Goal: Find specific page/section: Find specific page/section

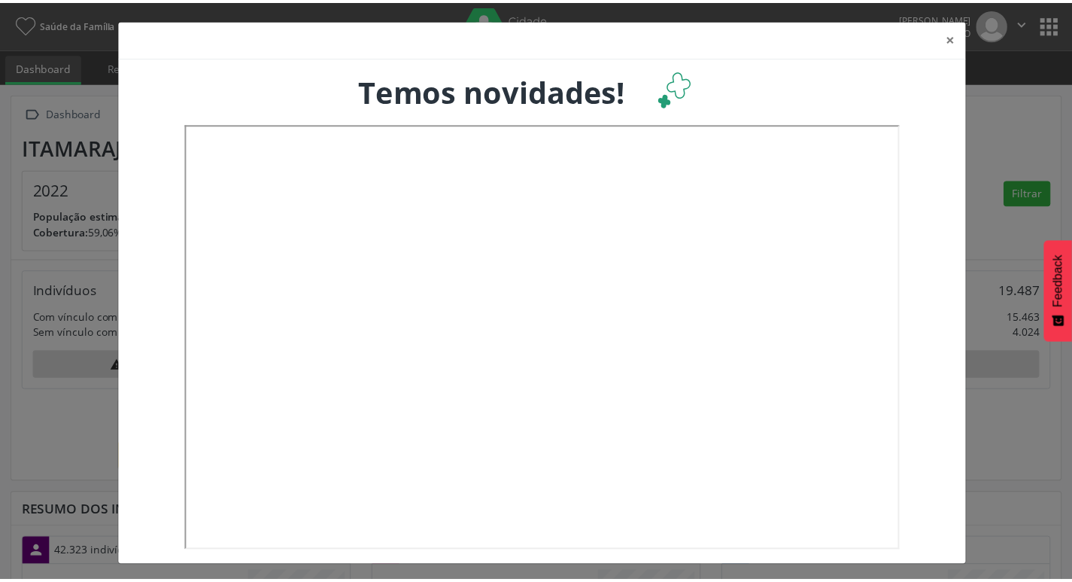
scroll to position [3, 0]
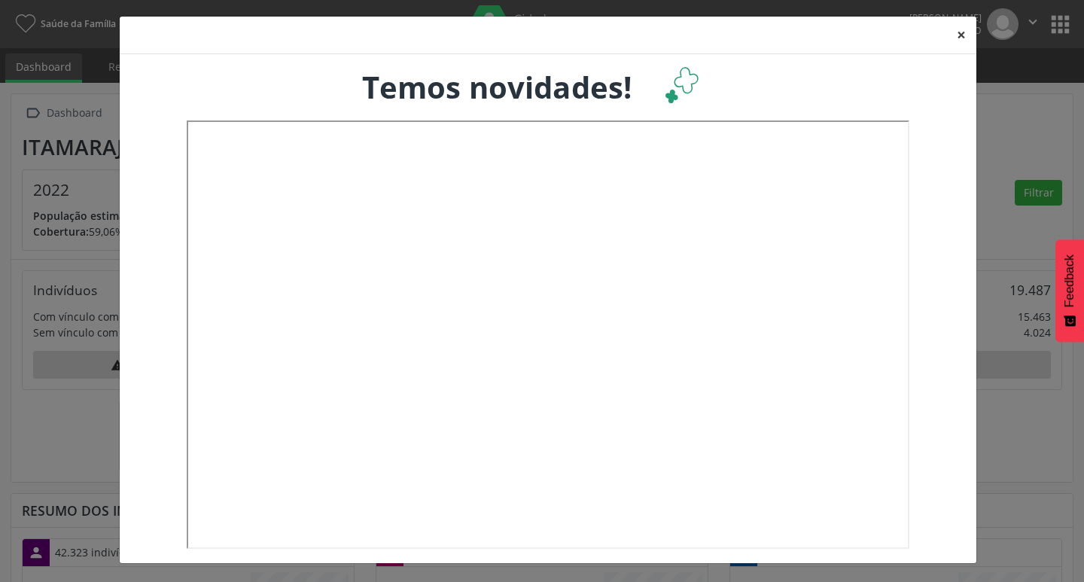
click at [955, 35] on button "×" at bounding box center [961, 35] width 30 height 37
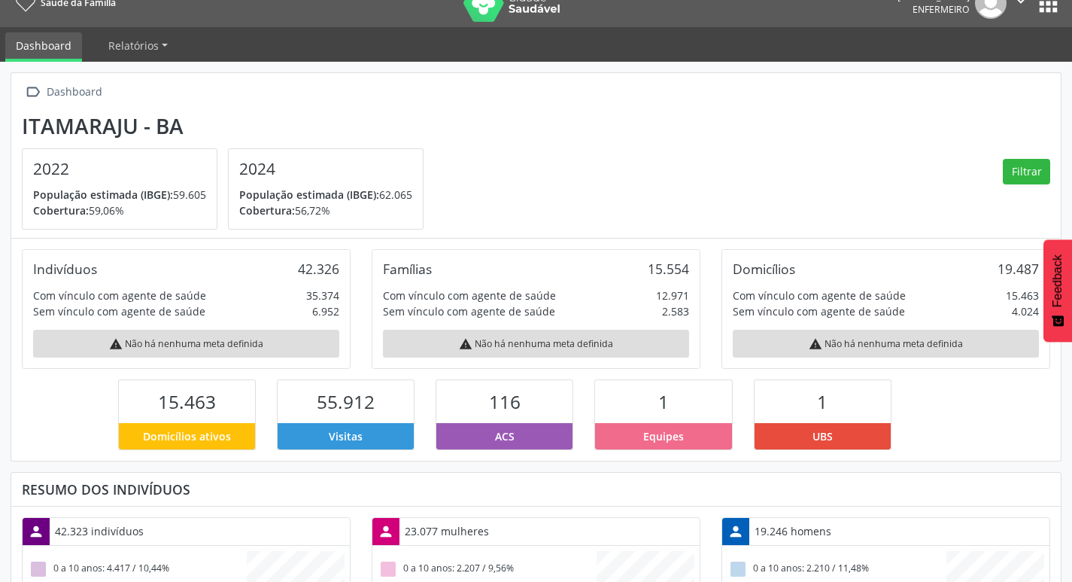
scroll to position [0, 0]
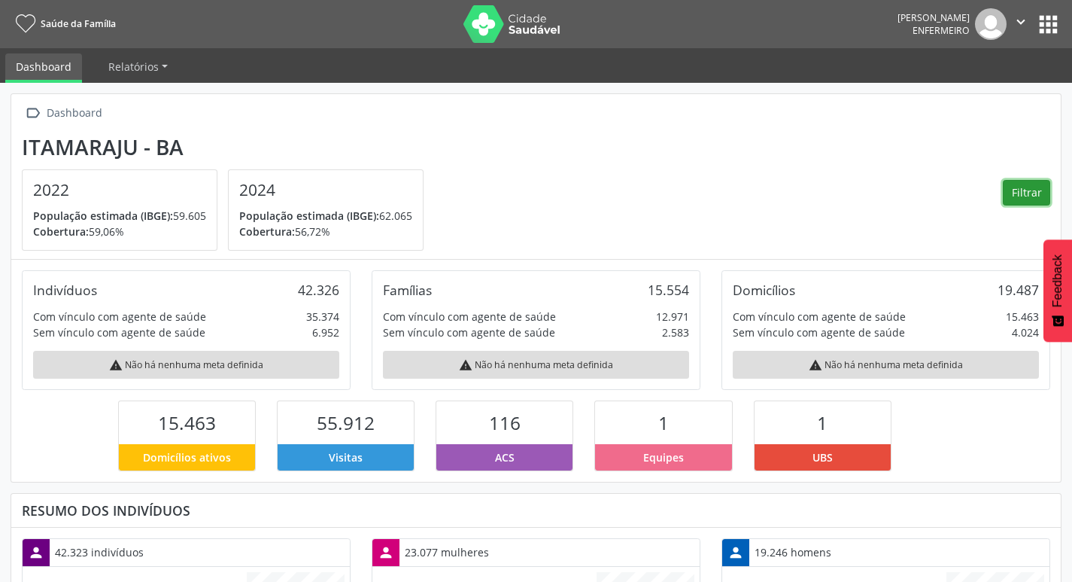
click at [1022, 196] on button "Filtrar" at bounding box center [1026, 193] width 47 height 26
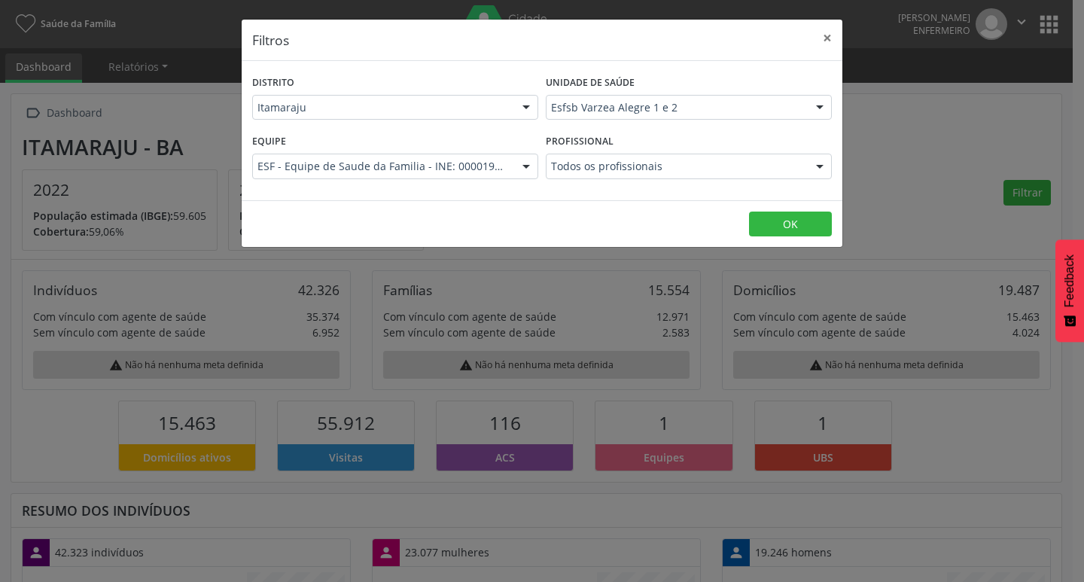
click at [817, 114] on div at bounding box center [819, 109] width 23 height 26
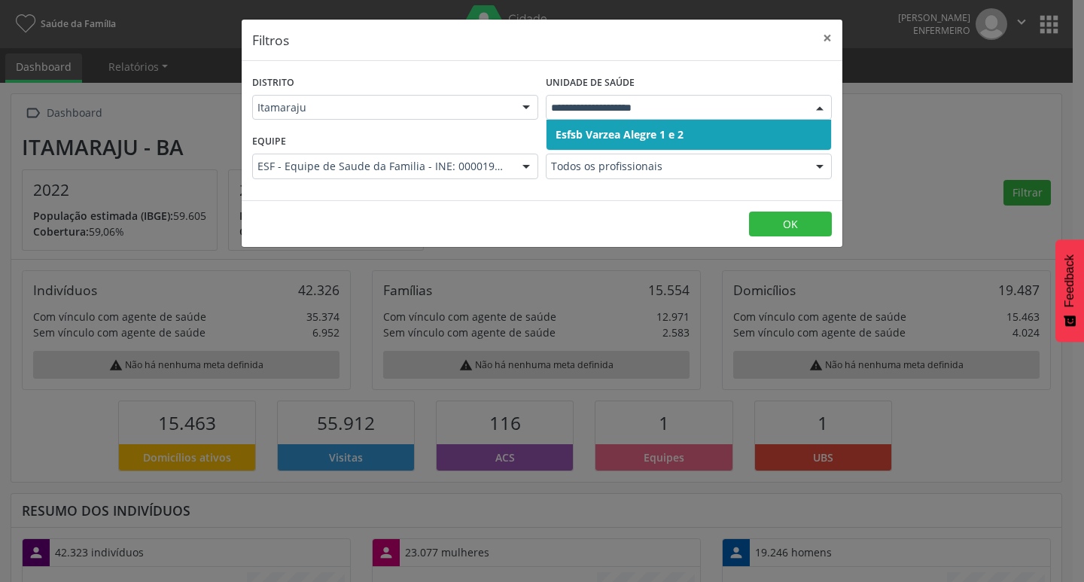
click at [817, 114] on div at bounding box center [819, 109] width 23 height 26
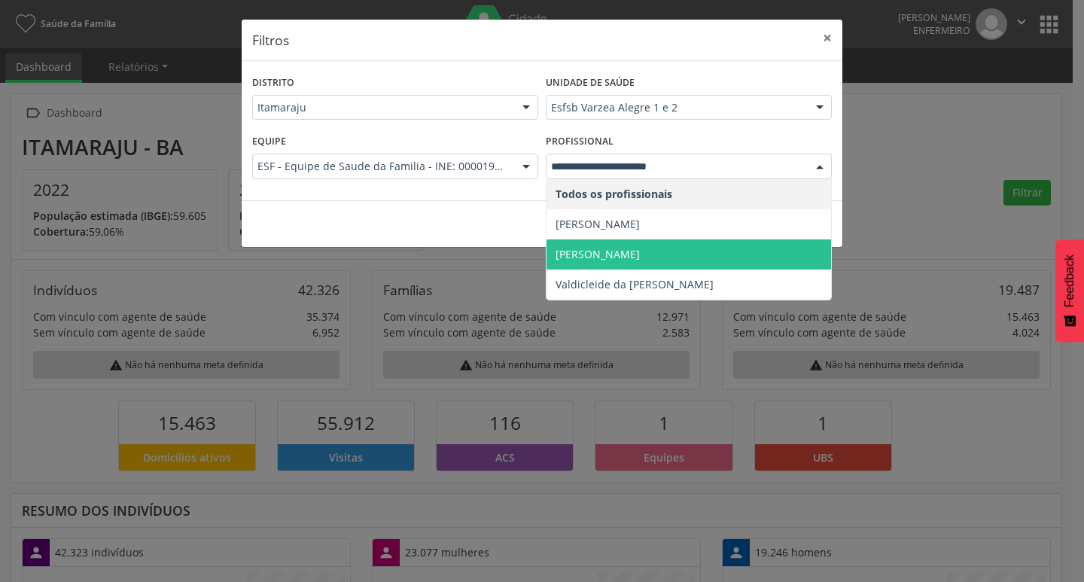
click at [630, 257] on span "[PERSON_NAME]" at bounding box center [597, 254] width 84 height 14
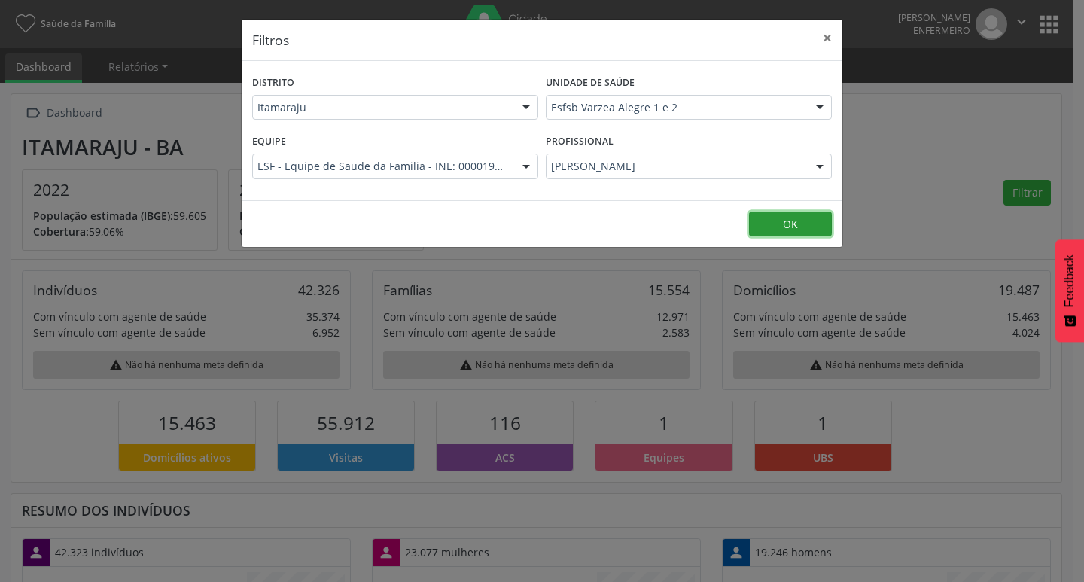
click at [789, 217] on button "OK" at bounding box center [790, 224] width 83 height 26
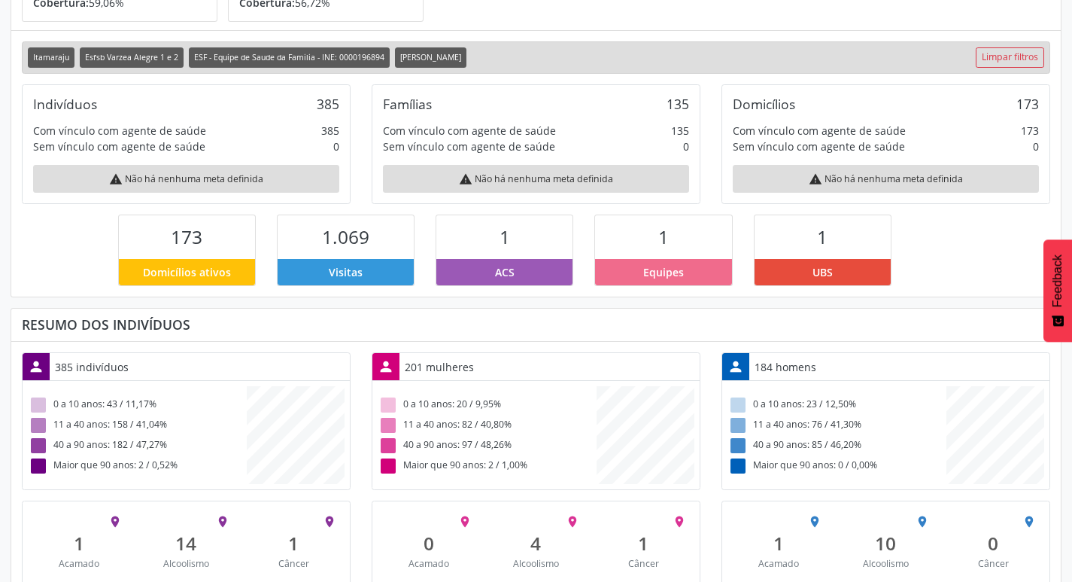
scroll to position [271, 0]
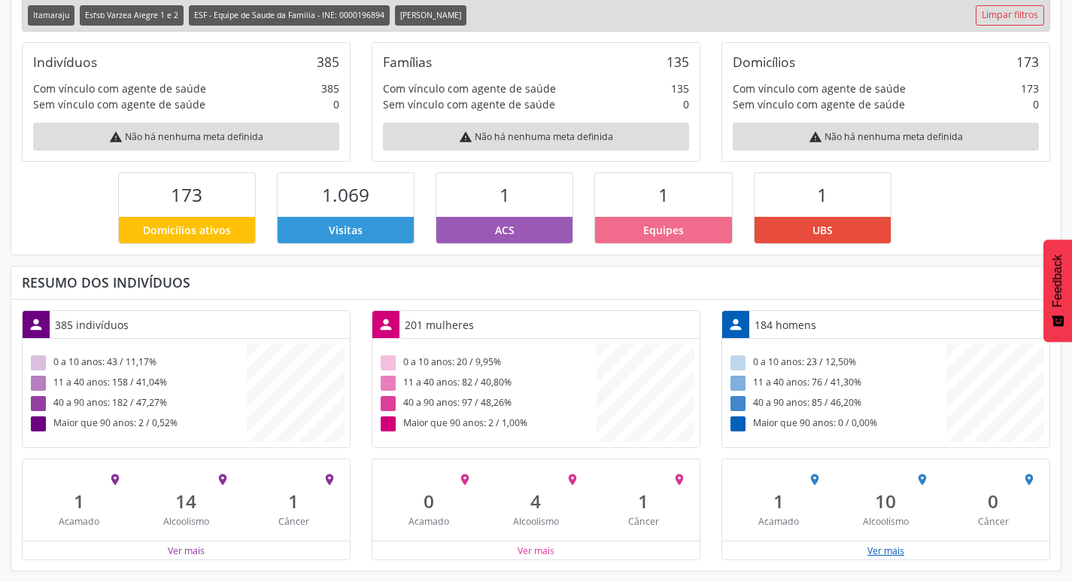
click at [895, 546] on button "Ver mais" at bounding box center [886, 550] width 38 height 14
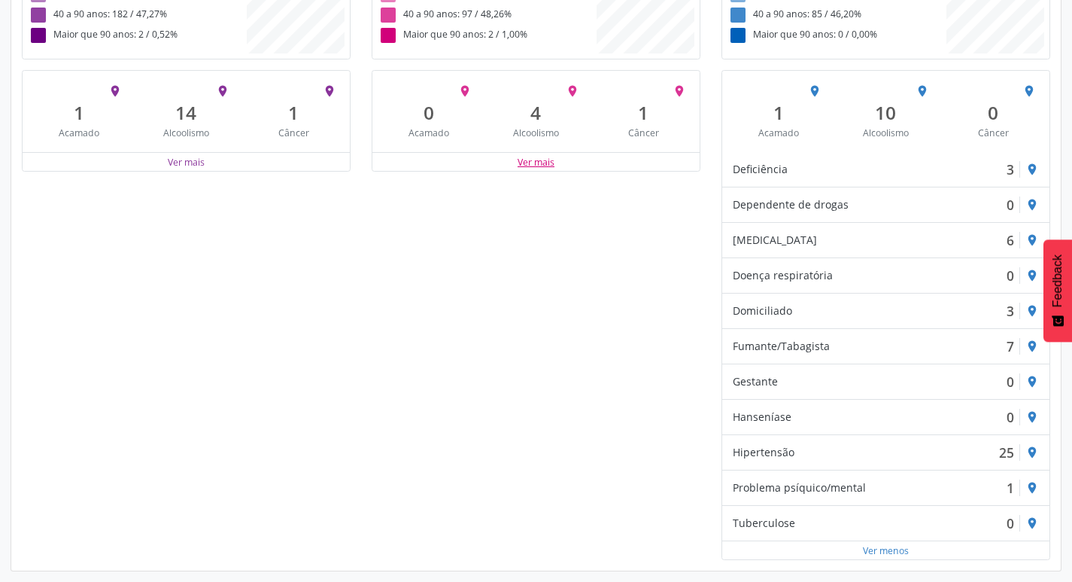
click at [537, 163] on button "Ver mais" at bounding box center [536, 162] width 38 height 14
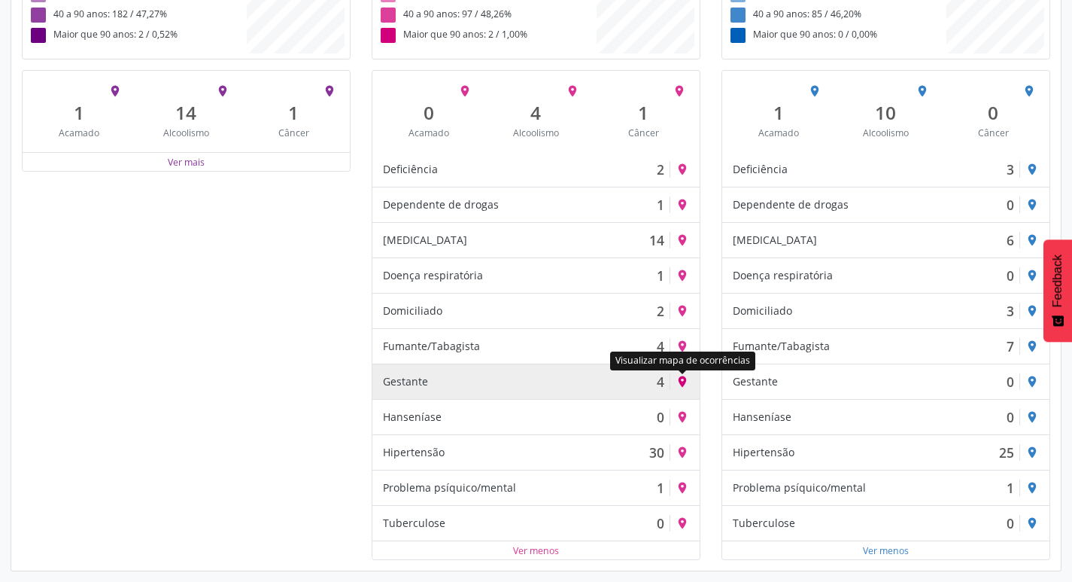
click at [678, 385] on icon "place" at bounding box center [683, 382] width 14 height 14
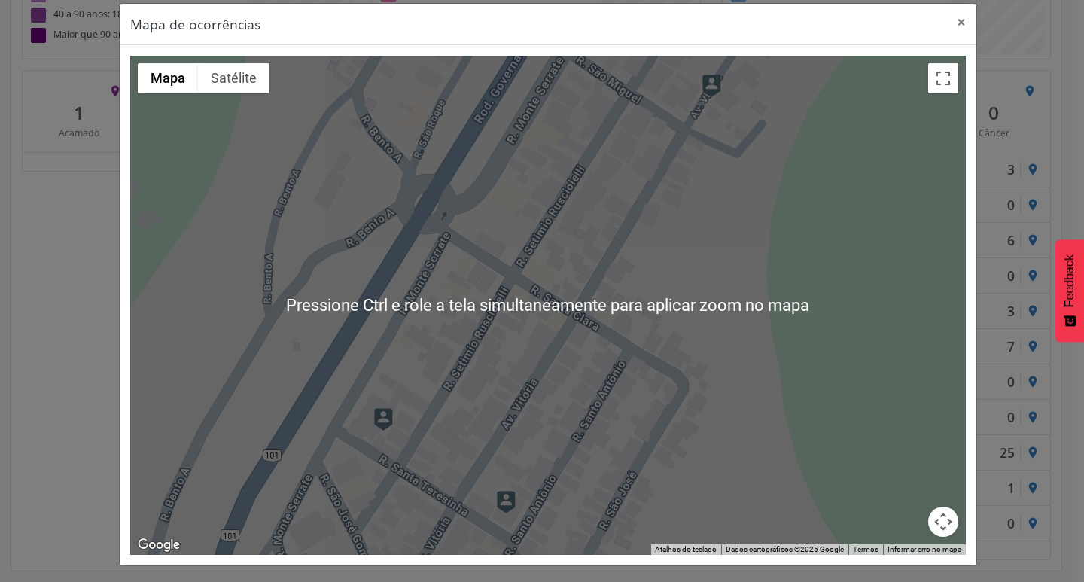
scroll to position [18, 0]
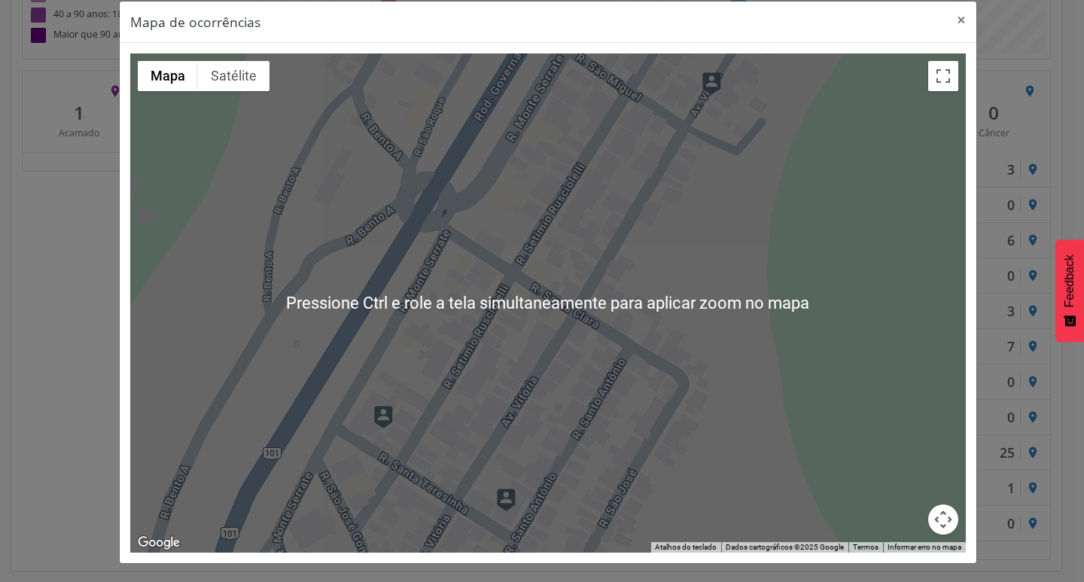
click at [583, 362] on div at bounding box center [547, 302] width 835 height 499
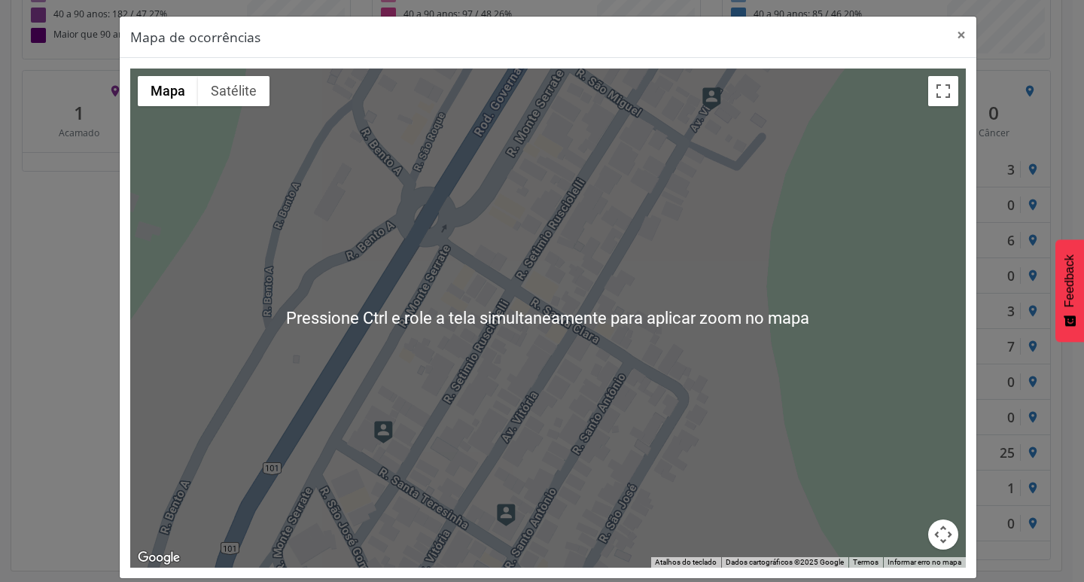
scroll to position [0, 0]
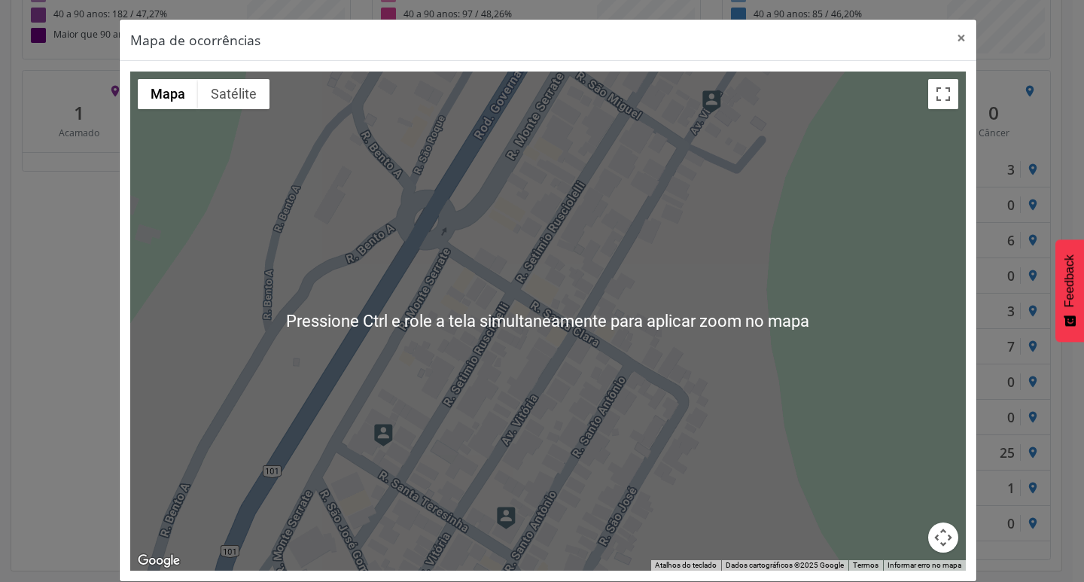
click at [601, 302] on div at bounding box center [547, 320] width 835 height 499
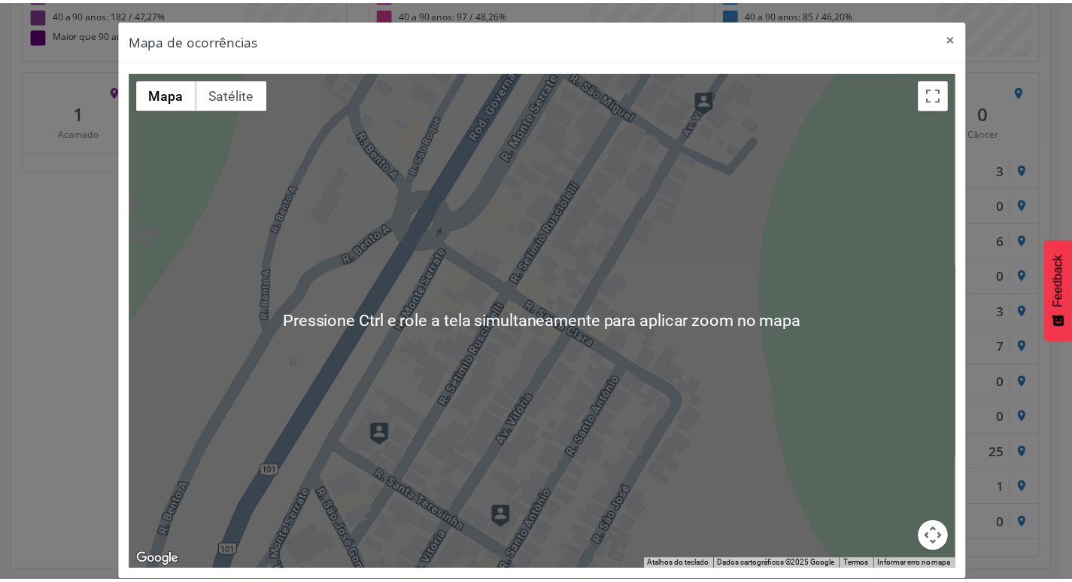
scroll to position [18, 0]
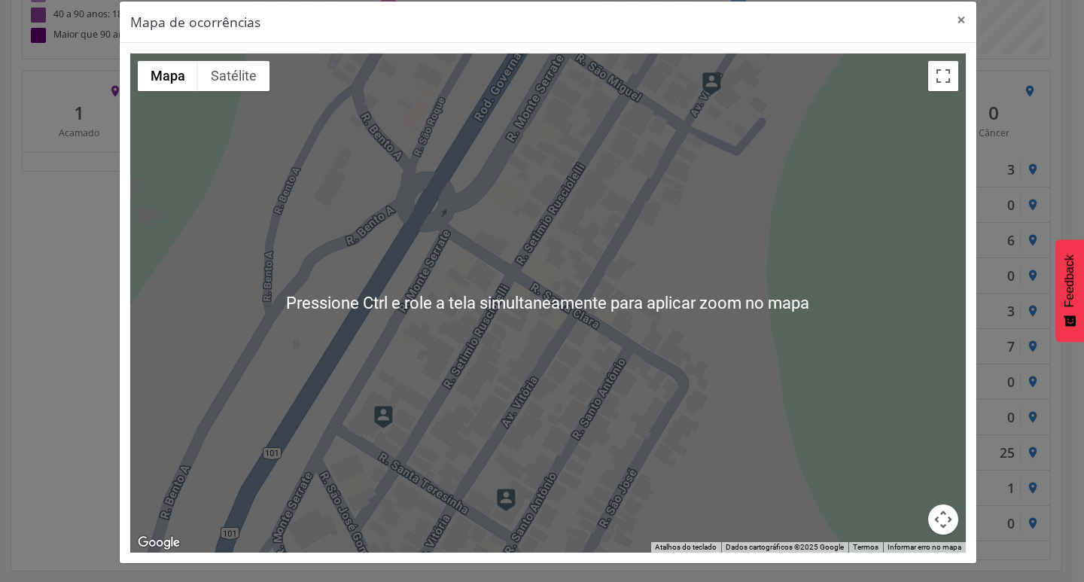
click at [743, 295] on div at bounding box center [547, 302] width 835 height 499
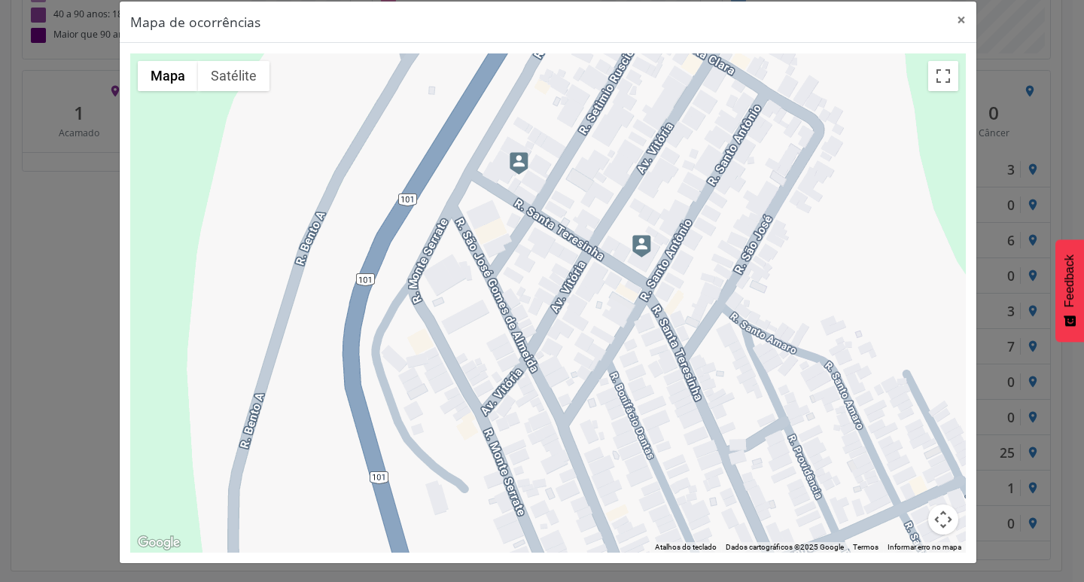
drag, startPoint x: 330, startPoint y: 535, endPoint x: 481, endPoint y: 214, distance: 354.5
click at [473, 257] on div at bounding box center [547, 302] width 835 height 499
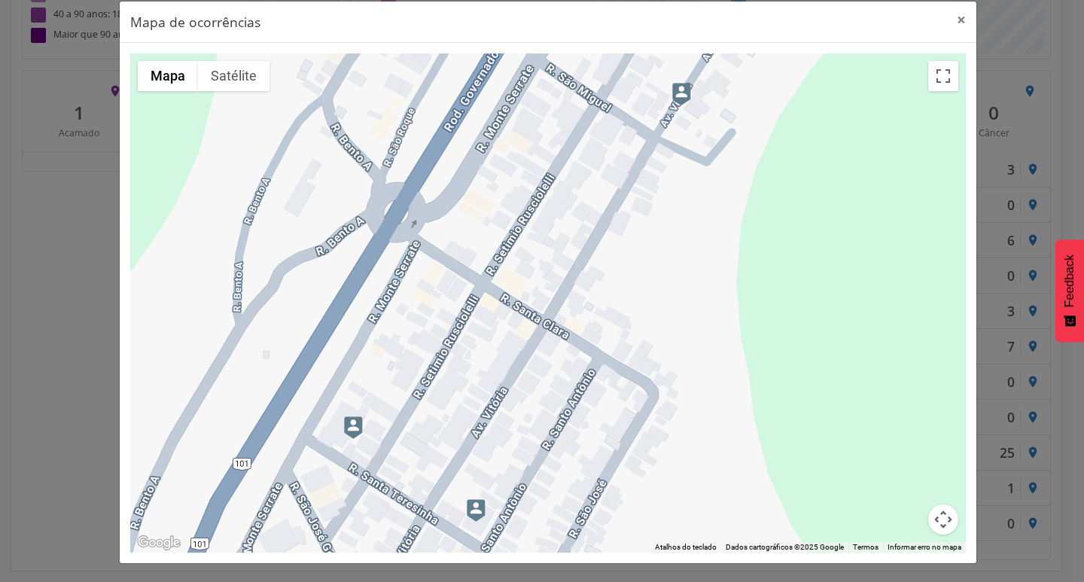
drag, startPoint x: 621, startPoint y: 145, endPoint x: 414, endPoint y: 540, distance: 446.0
click at [414, 540] on div at bounding box center [547, 302] width 835 height 499
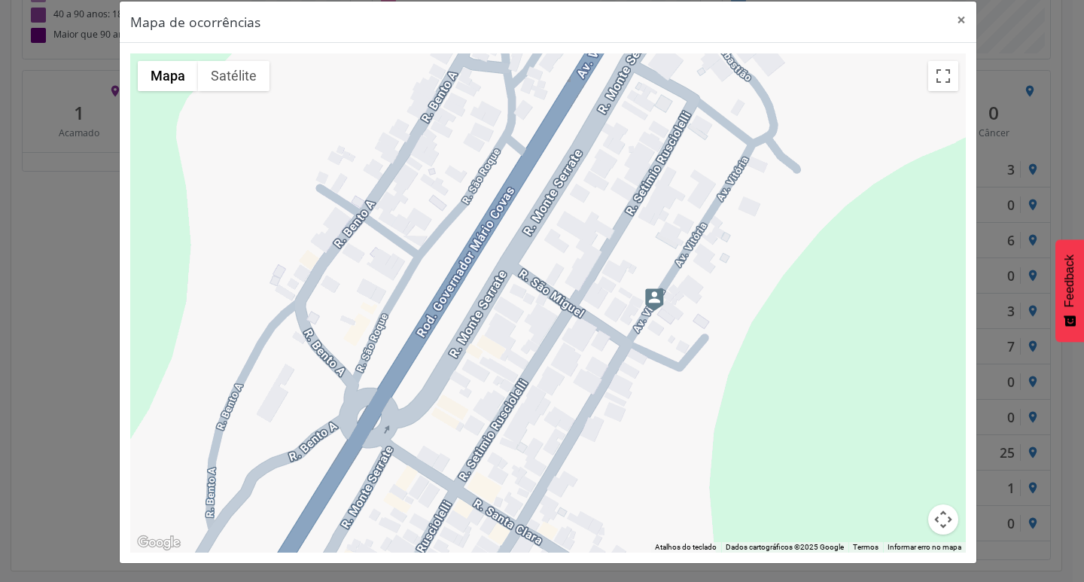
drag, startPoint x: 628, startPoint y: 185, endPoint x: 622, endPoint y: 369, distance: 184.5
click at [601, 394] on div at bounding box center [547, 302] width 835 height 499
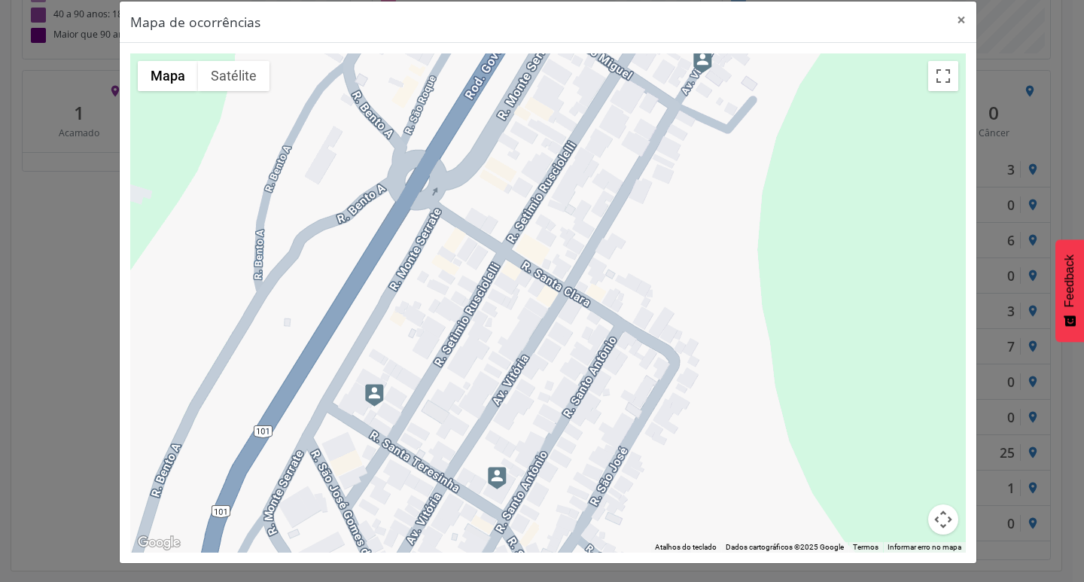
drag, startPoint x: 604, startPoint y: 272, endPoint x: 610, endPoint y: 160, distance: 113.0
click at [610, 160] on div at bounding box center [547, 302] width 835 height 499
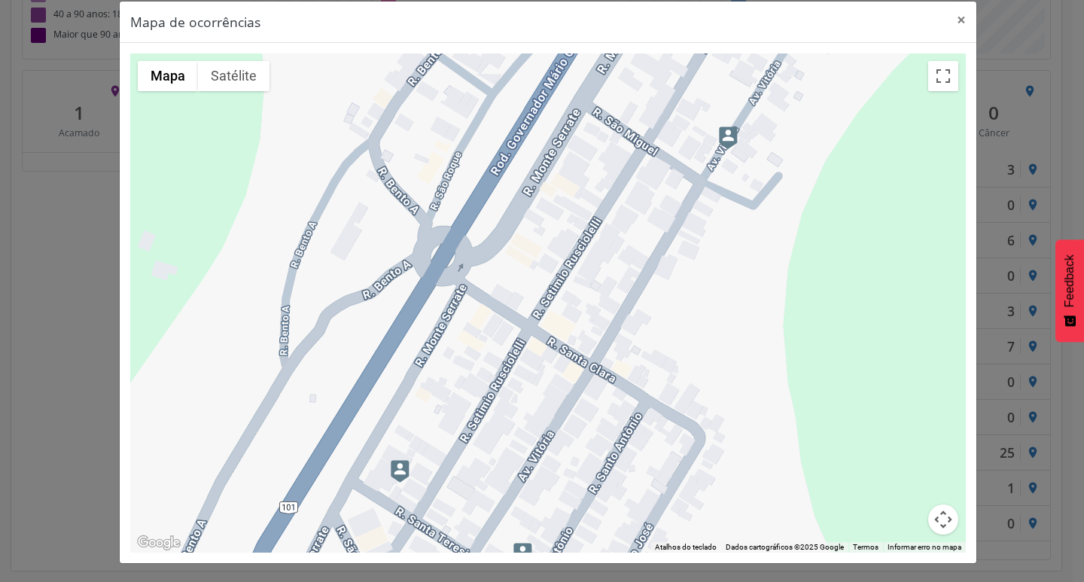
drag, startPoint x: 570, startPoint y: 455, endPoint x: 597, endPoint y: 518, distance: 68.4
click at [597, 527] on div at bounding box center [547, 302] width 835 height 499
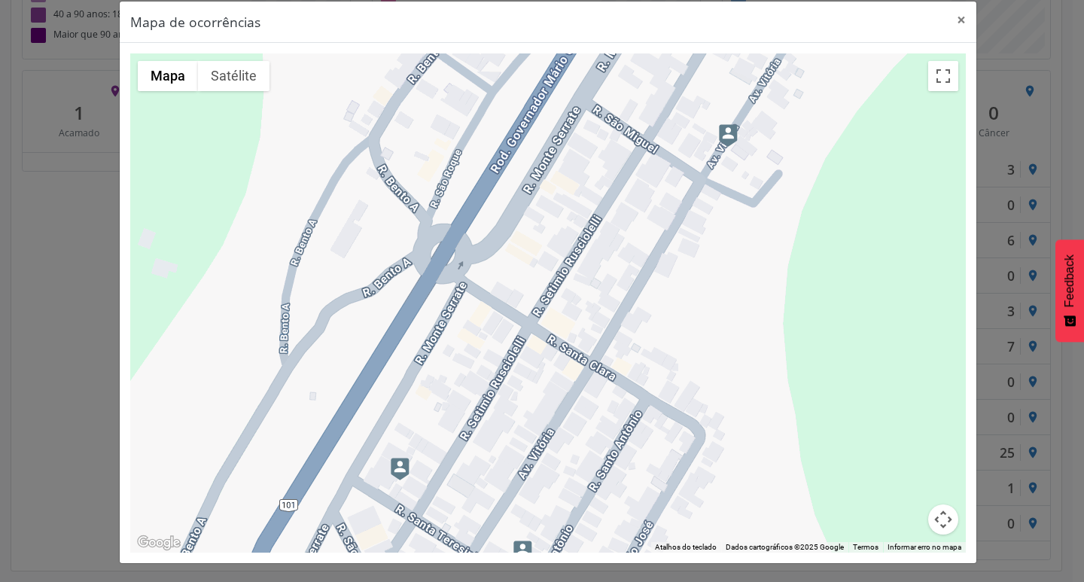
click at [722, 138] on img at bounding box center [728, 135] width 19 height 23
click at [723, 126] on img at bounding box center [728, 135] width 19 height 23
click at [720, 134] on img at bounding box center [728, 135] width 19 height 23
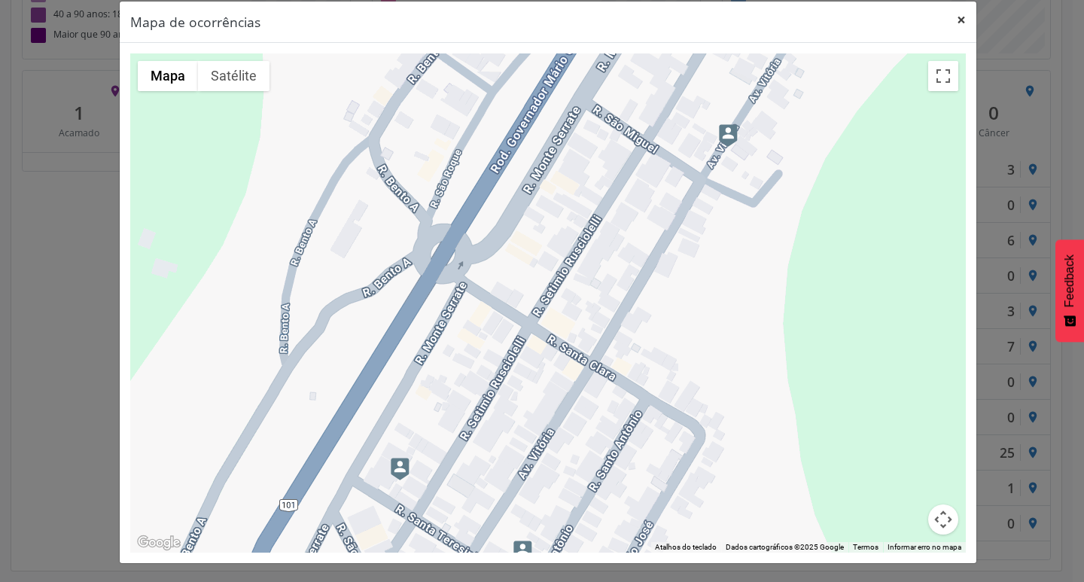
click at [953, 23] on button "×" at bounding box center [961, 20] width 30 height 37
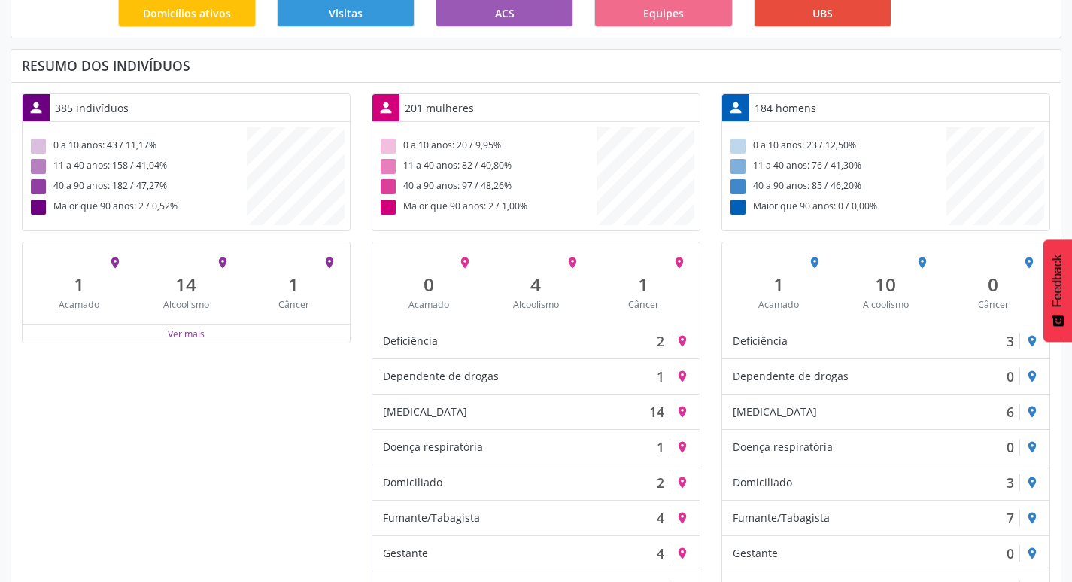
scroll to position [584, 0]
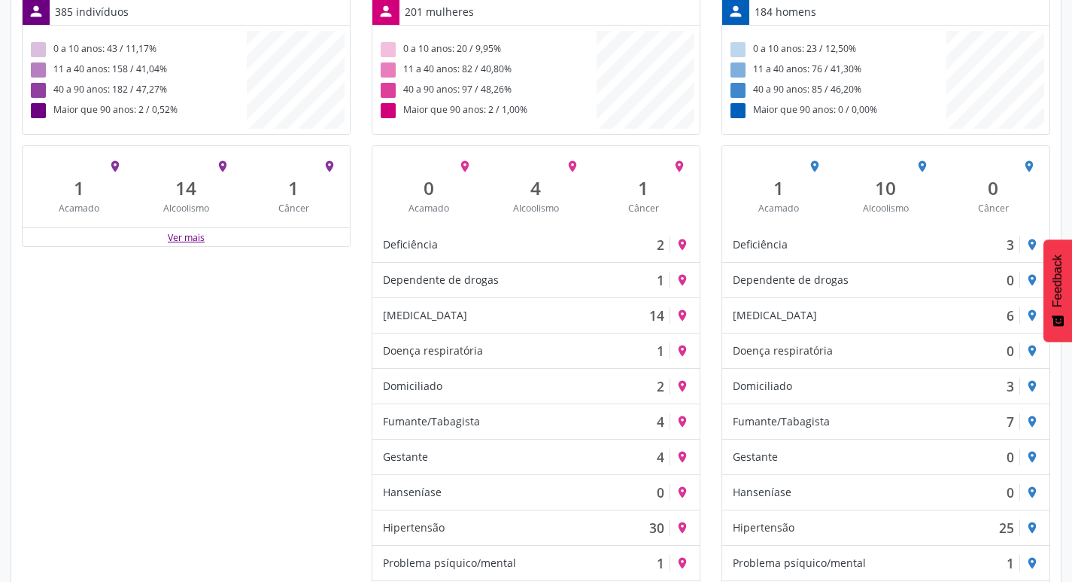
click at [176, 239] on button "Ver mais" at bounding box center [186, 237] width 38 height 14
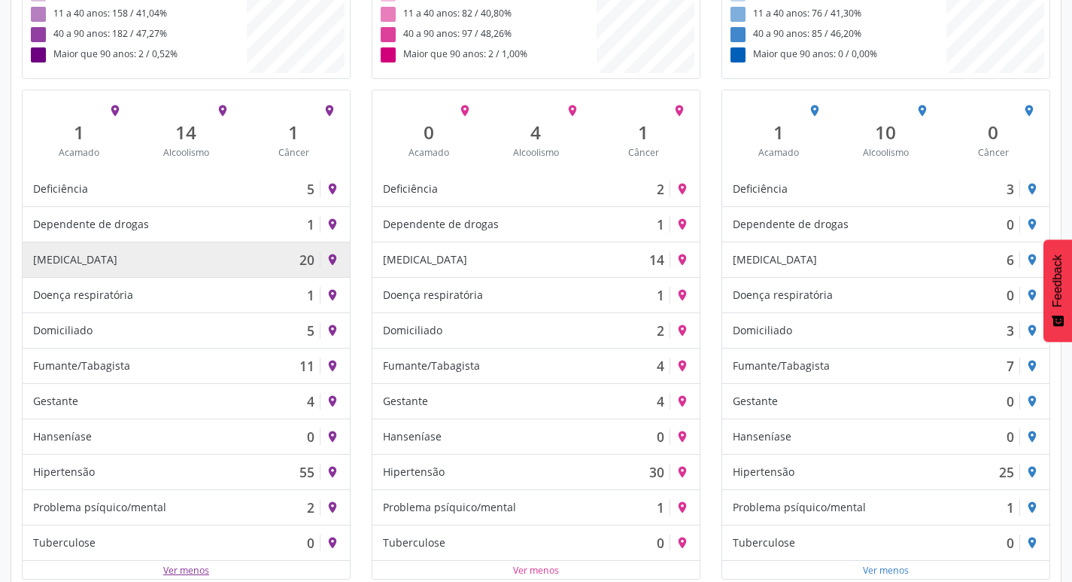
scroll to position [659, 0]
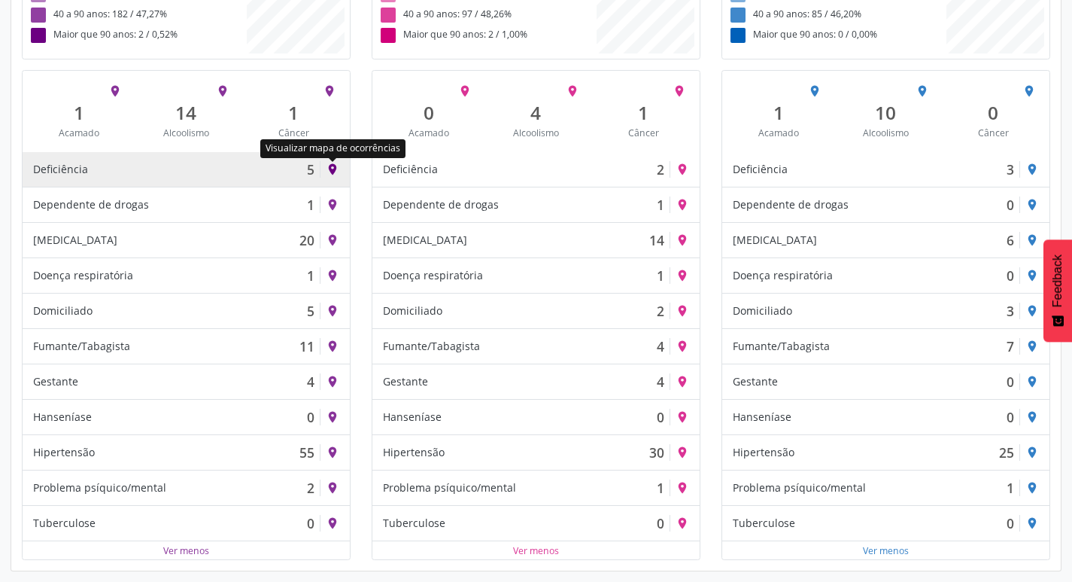
click at [336, 169] on icon "place" at bounding box center [333, 170] width 14 height 14
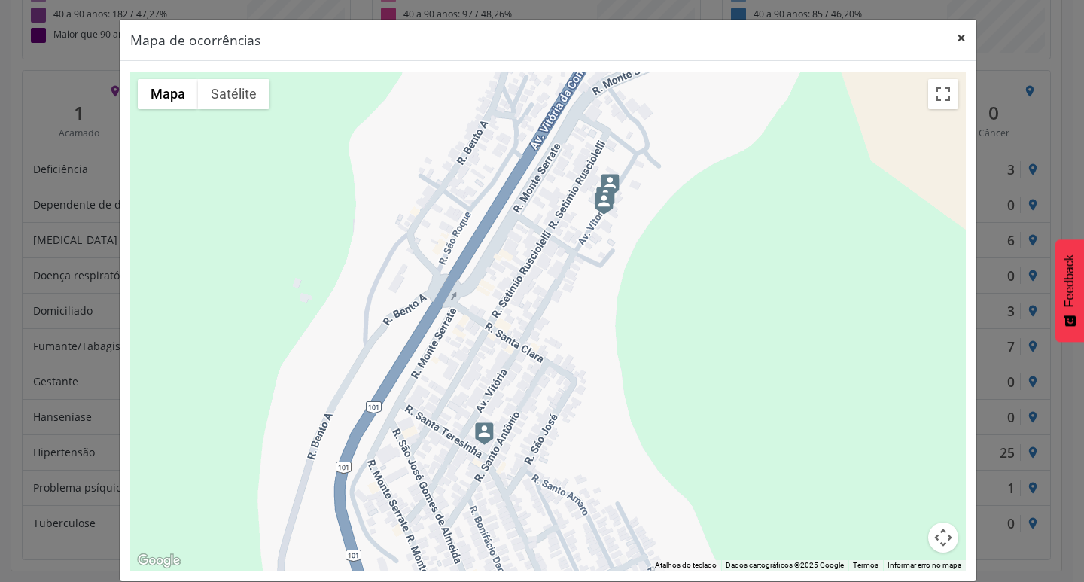
click at [956, 32] on button "×" at bounding box center [961, 38] width 30 height 37
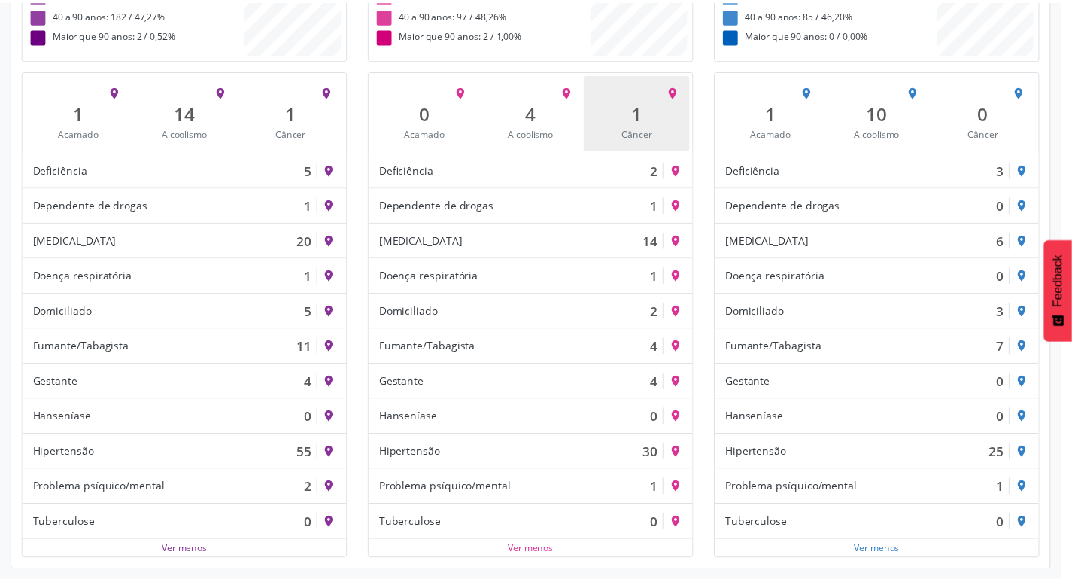
scroll to position [751867, 752155]
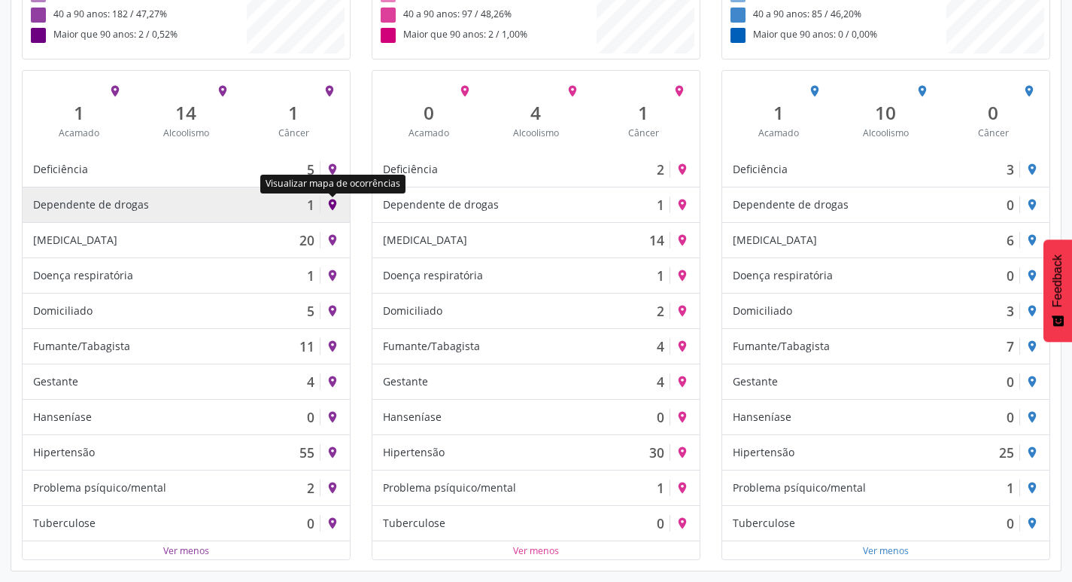
click at [334, 203] on icon "place" at bounding box center [333, 205] width 14 height 14
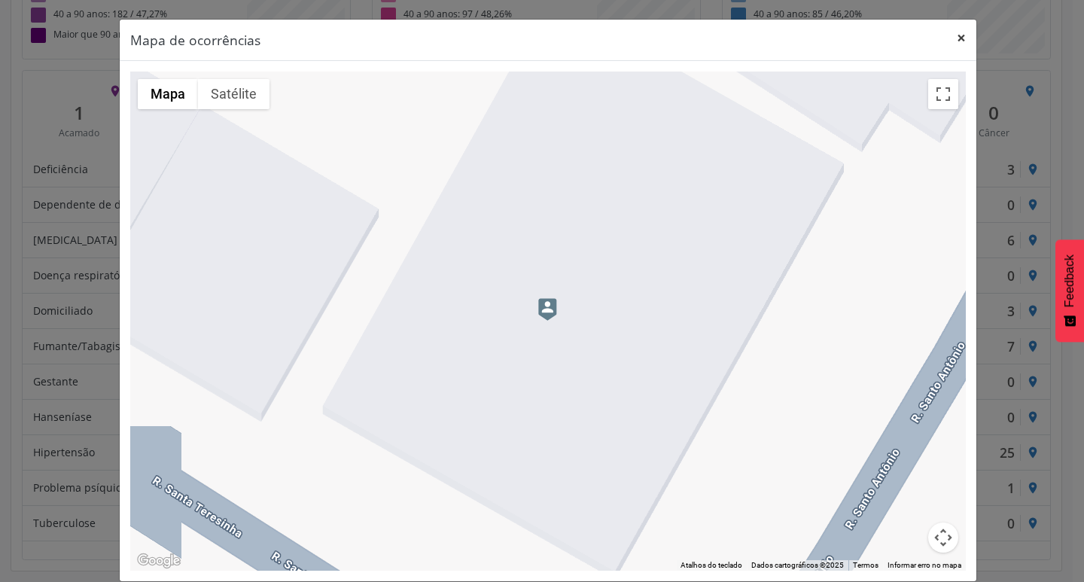
click at [959, 38] on button "×" at bounding box center [961, 38] width 30 height 37
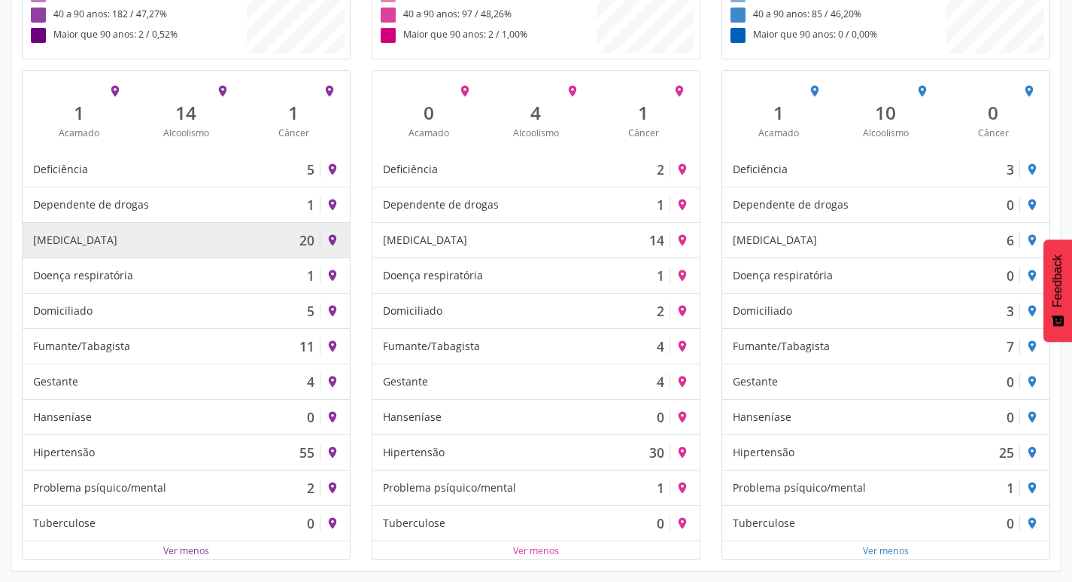
click at [289, 239] on div "[MEDICAL_DATA] 20" at bounding box center [176, 240] width 287 height 17
click at [335, 240] on icon "place" at bounding box center [333, 240] width 14 height 14
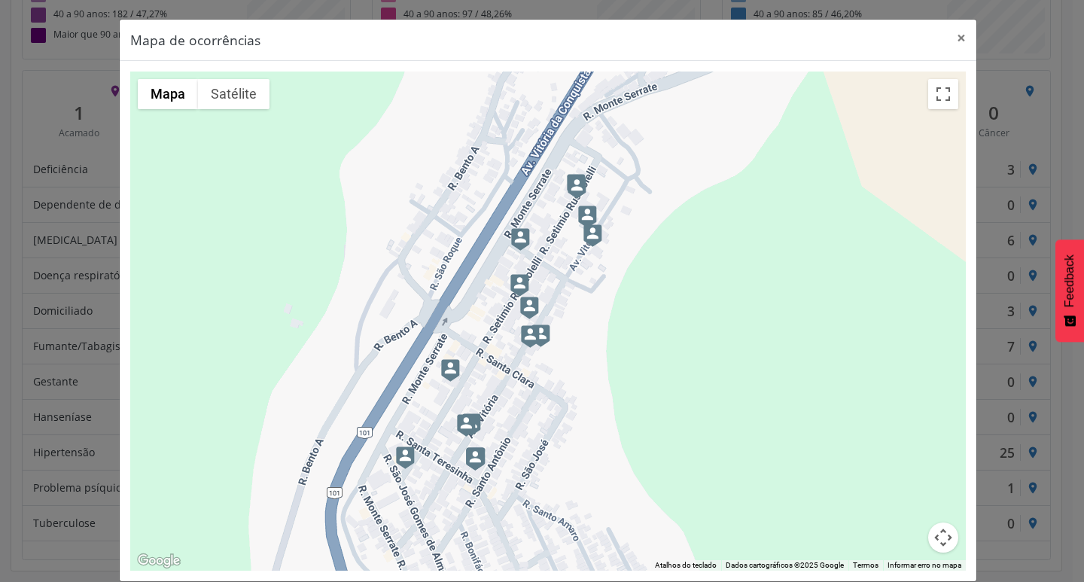
drag, startPoint x: 580, startPoint y: 269, endPoint x: 524, endPoint y: 335, distance: 85.9
click at [524, 335] on img at bounding box center [530, 336] width 19 height 23
click at [512, 243] on img at bounding box center [520, 239] width 19 height 23
click at [515, 236] on img at bounding box center [520, 239] width 19 height 23
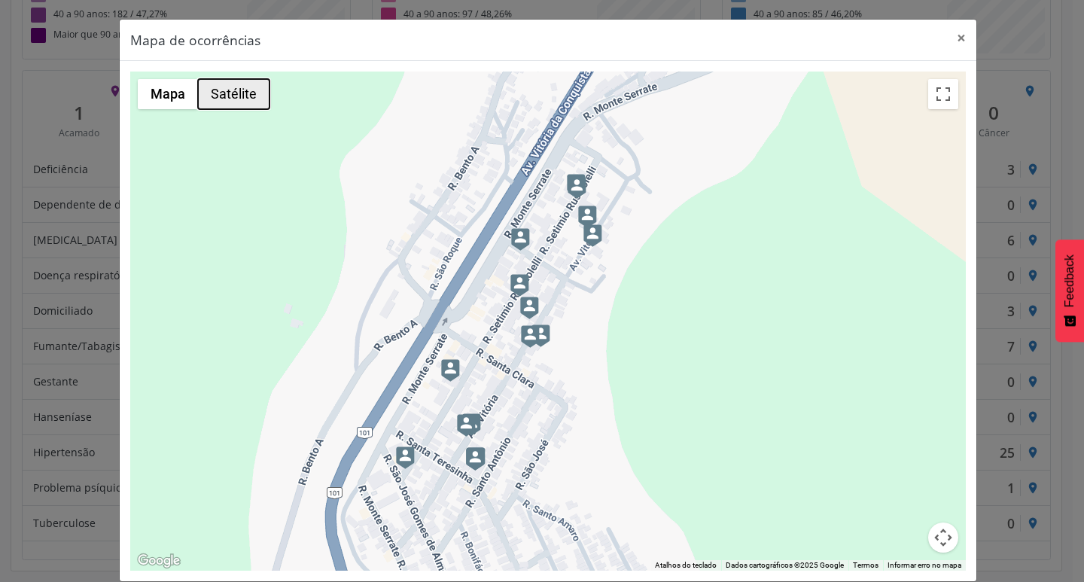
click at [220, 102] on button "Satélite" at bounding box center [233, 94] width 71 height 30
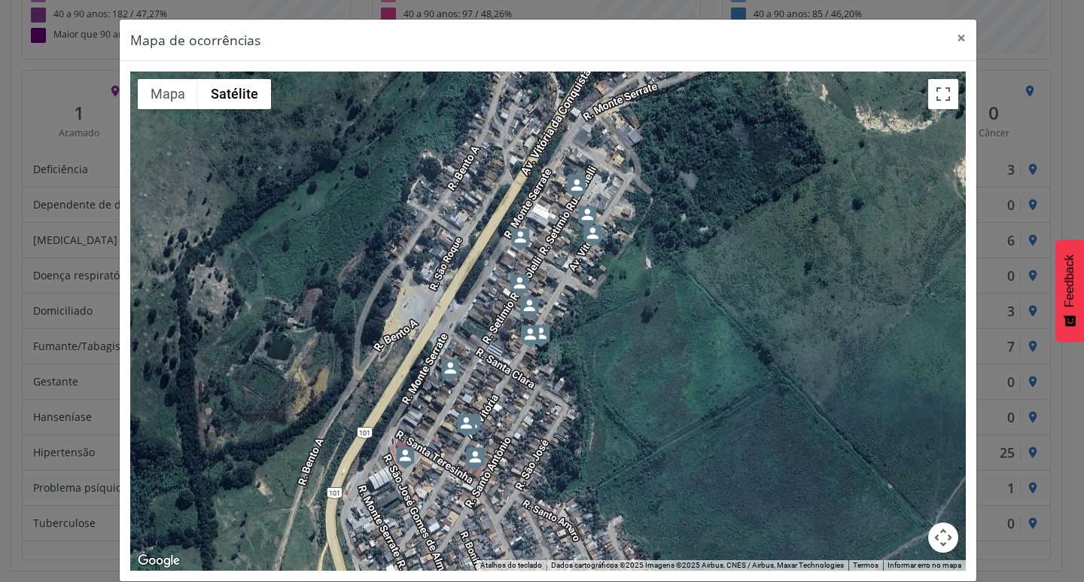
click at [518, 245] on img at bounding box center [520, 239] width 19 height 23
click at [512, 236] on img at bounding box center [520, 239] width 19 height 23
click at [953, 37] on button "×" at bounding box center [961, 38] width 30 height 37
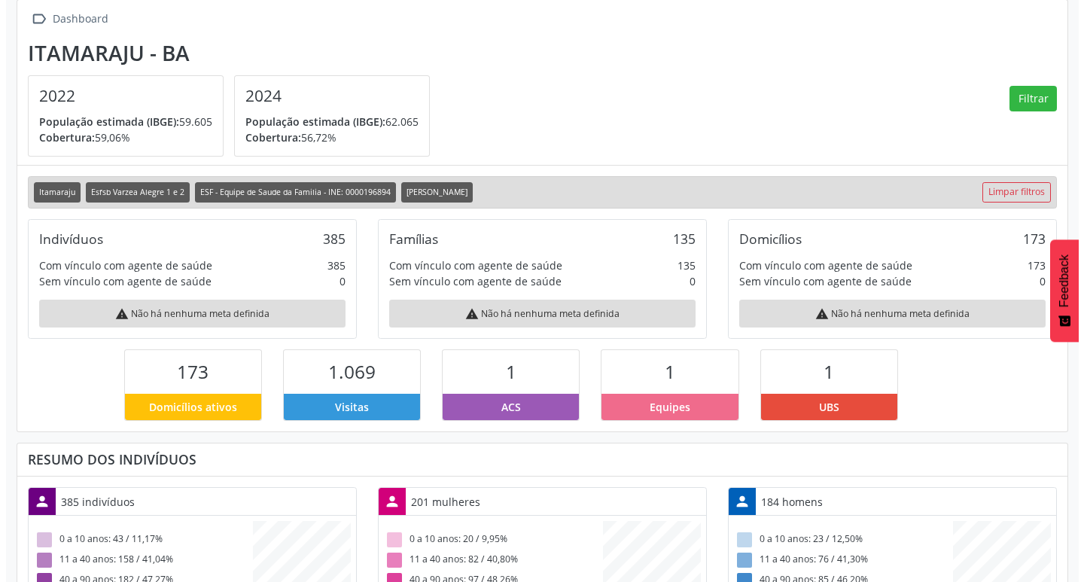
scroll to position [57, 0]
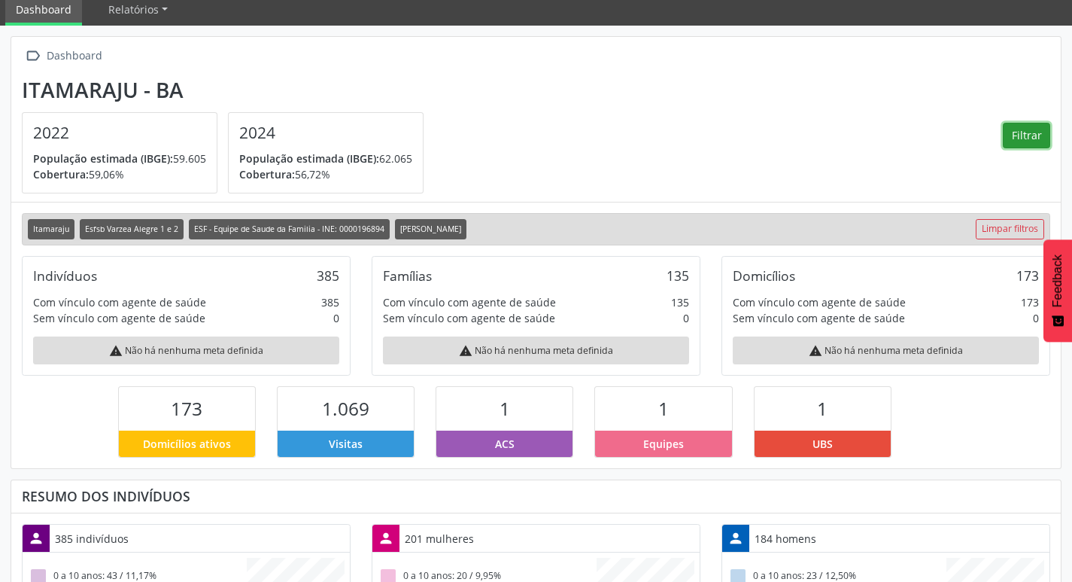
click at [1021, 131] on button "Filtrar" at bounding box center [1026, 136] width 47 height 26
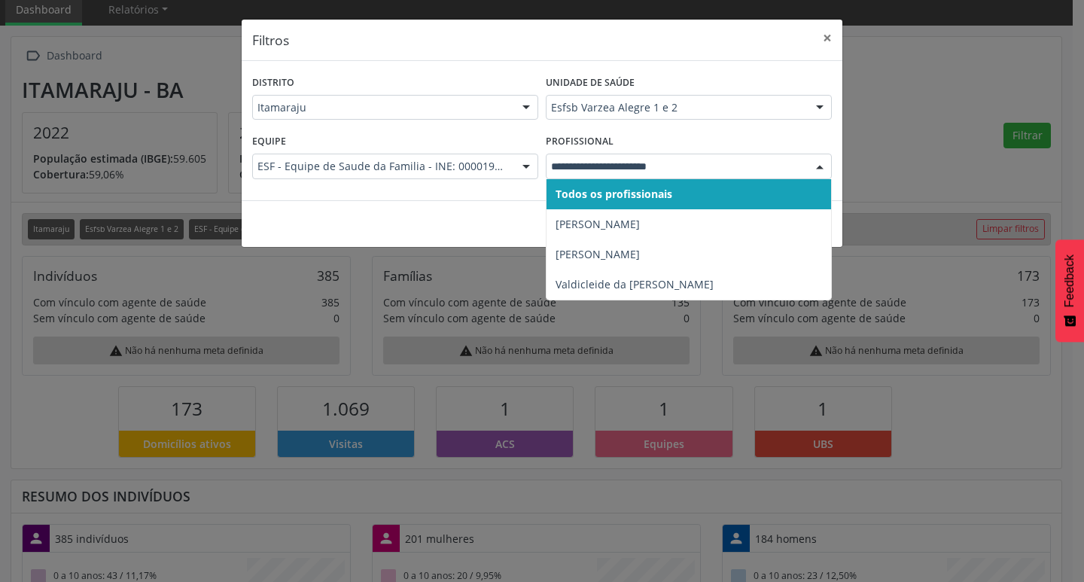
click at [819, 169] on div at bounding box center [819, 167] width 23 height 26
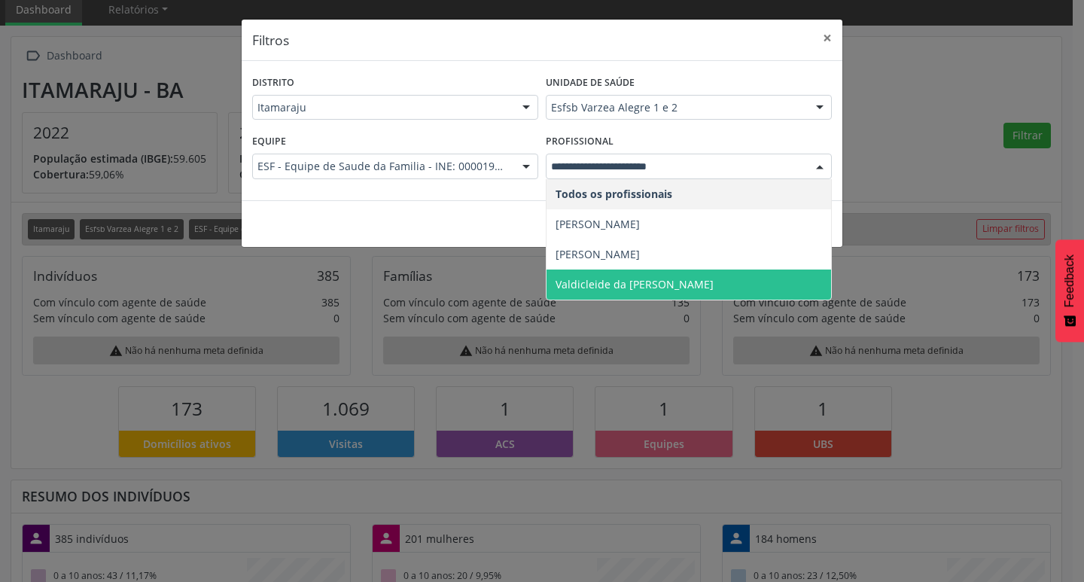
click at [628, 286] on span "Valdicleide da [PERSON_NAME]" at bounding box center [634, 284] width 158 height 14
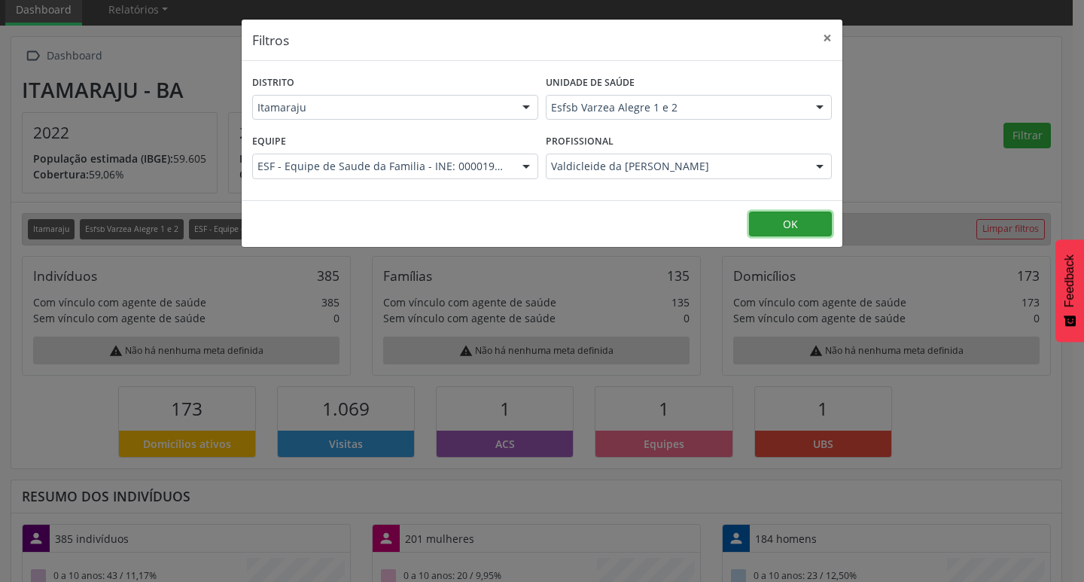
click at [757, 225] on button "OK" at bounding box center [790, 224] width 83 height 26
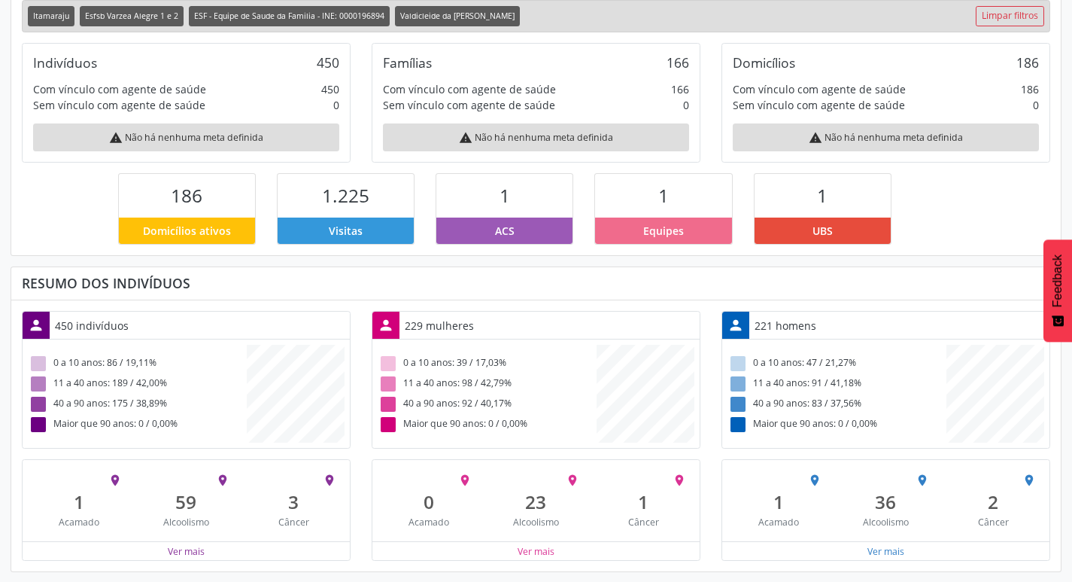
scroll to position [271, 0]
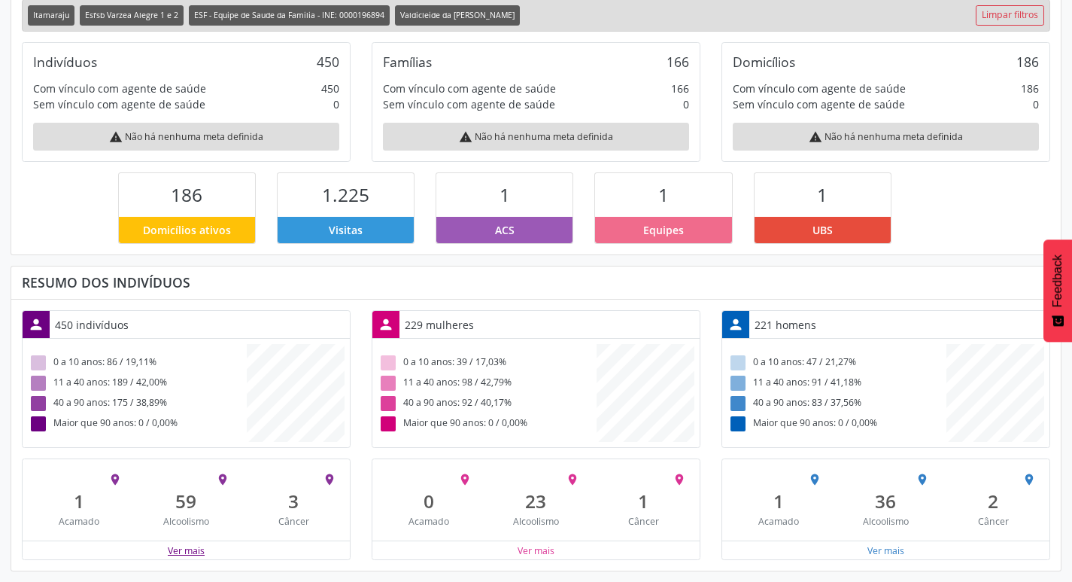
click at [172, 558] on button "Ver mais" at bounding box center [186, 550] width 38 height 14
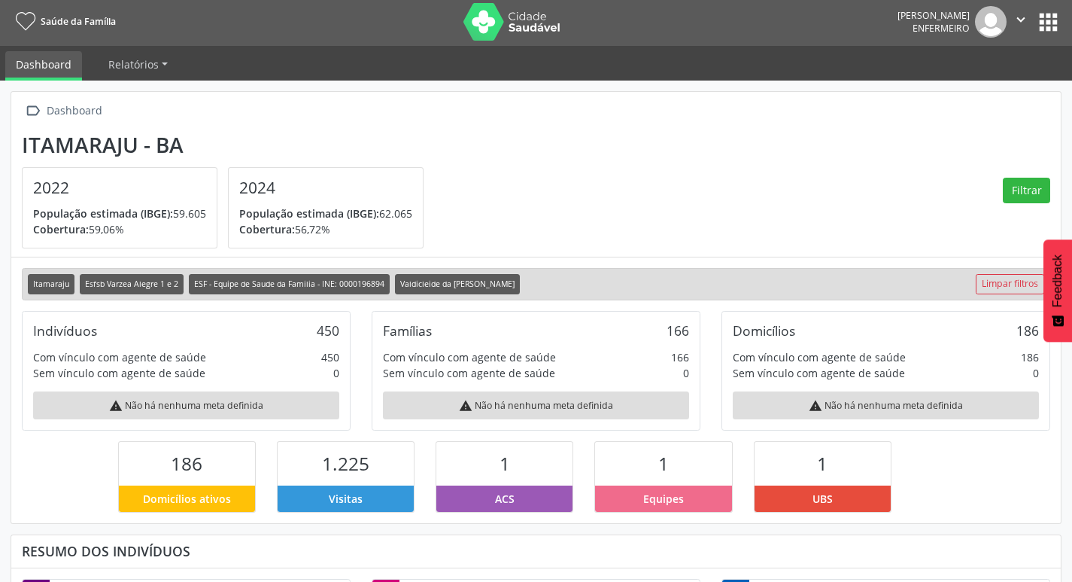
scroll to position [0, 0]
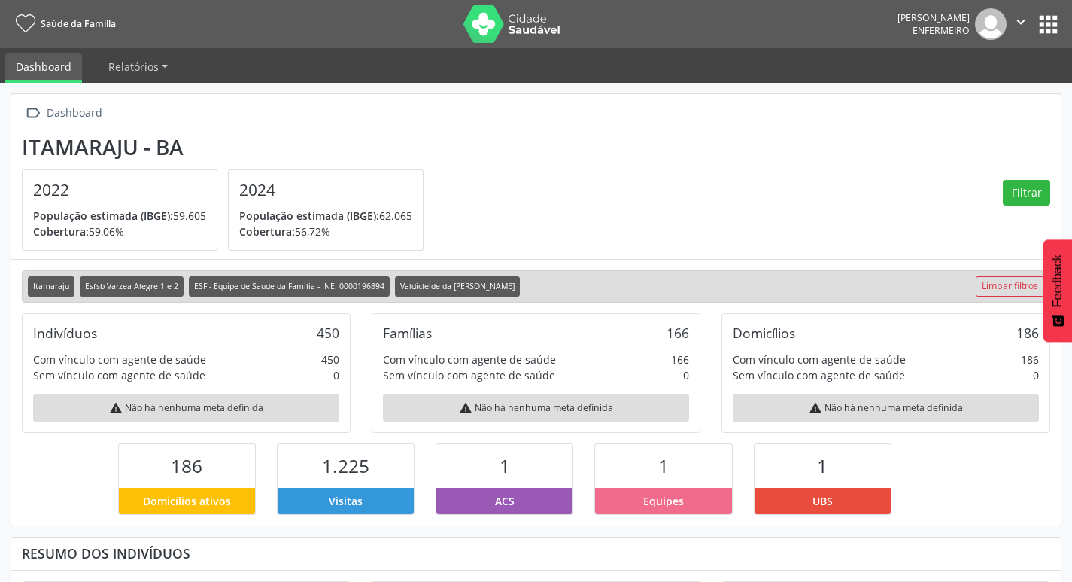
click at [1042, 29] on button "apps" at bounding box center [1048, 24] width 26 height 26
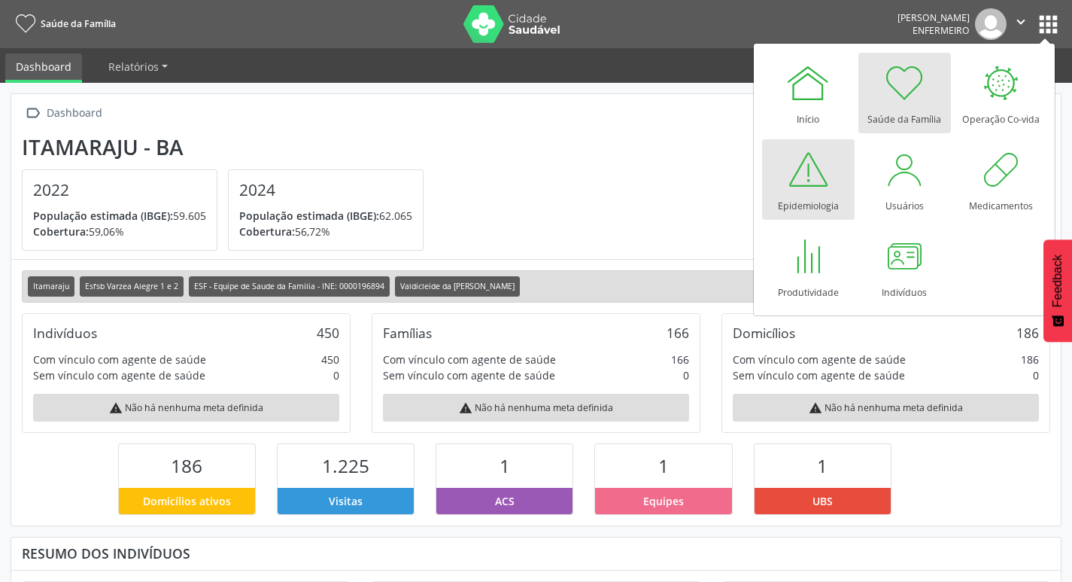
click at [826, 181] on div at bounding box center [808, 169] width 45 height 45
